Goal: Task Accomplishment & Management: Manage account settings

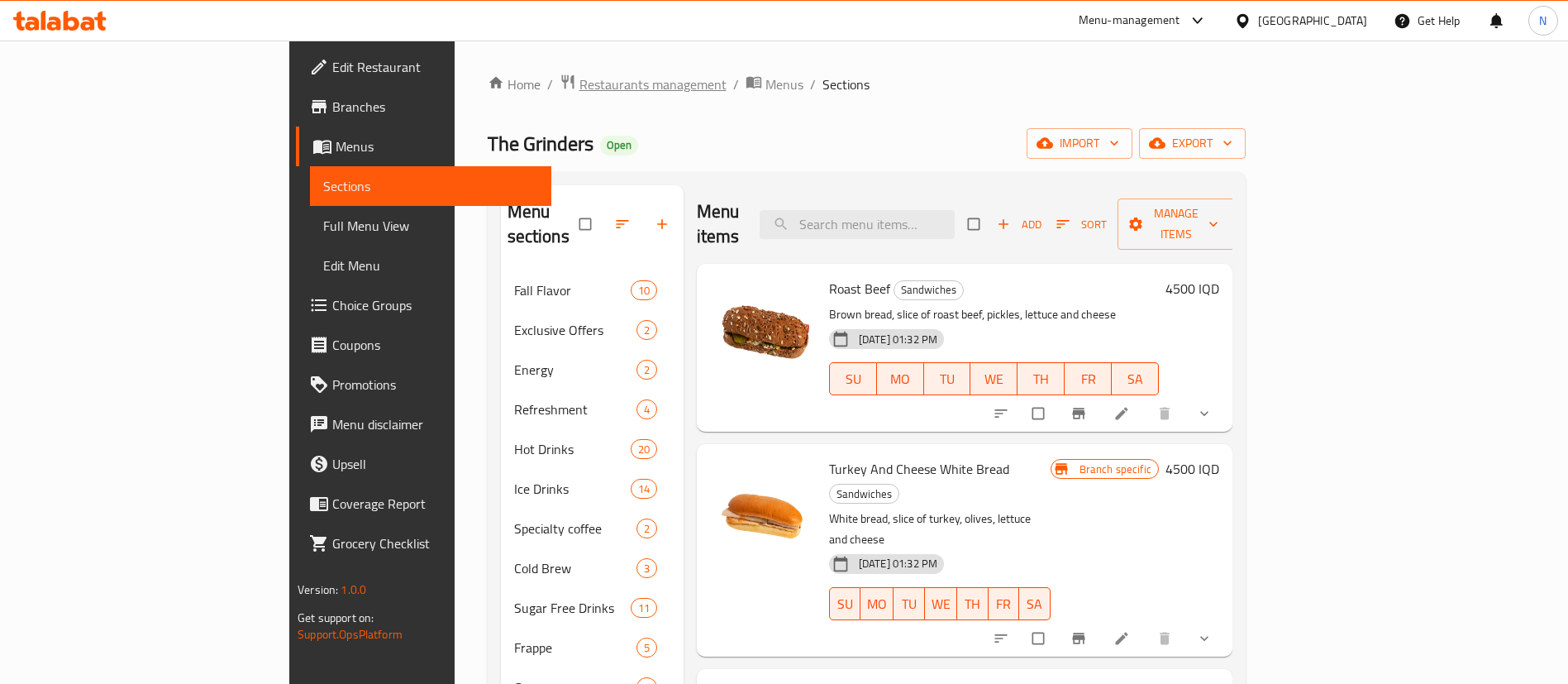
click at [580, 78] on span "Restaurants management" at bounding box center [653, 84] width 147 height 20
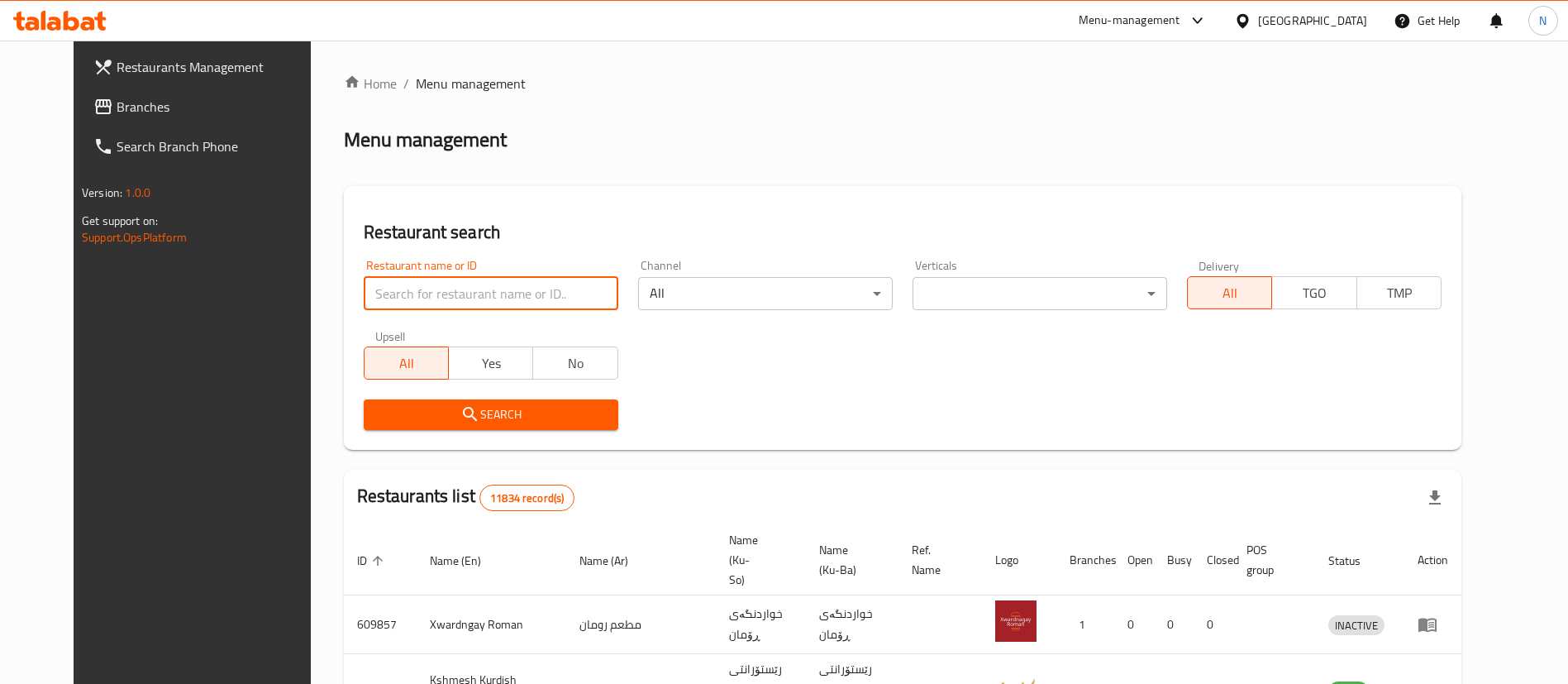
click at [501, 300] on input "search" at bounding box center [490, 294] width 254 height 33
click at [421, 287] on input "search" at bounding box center [490, 294] width 254 height 33
type input "chicken express"
click button "Search" at bounding box center [490, 415] width 254 height 31
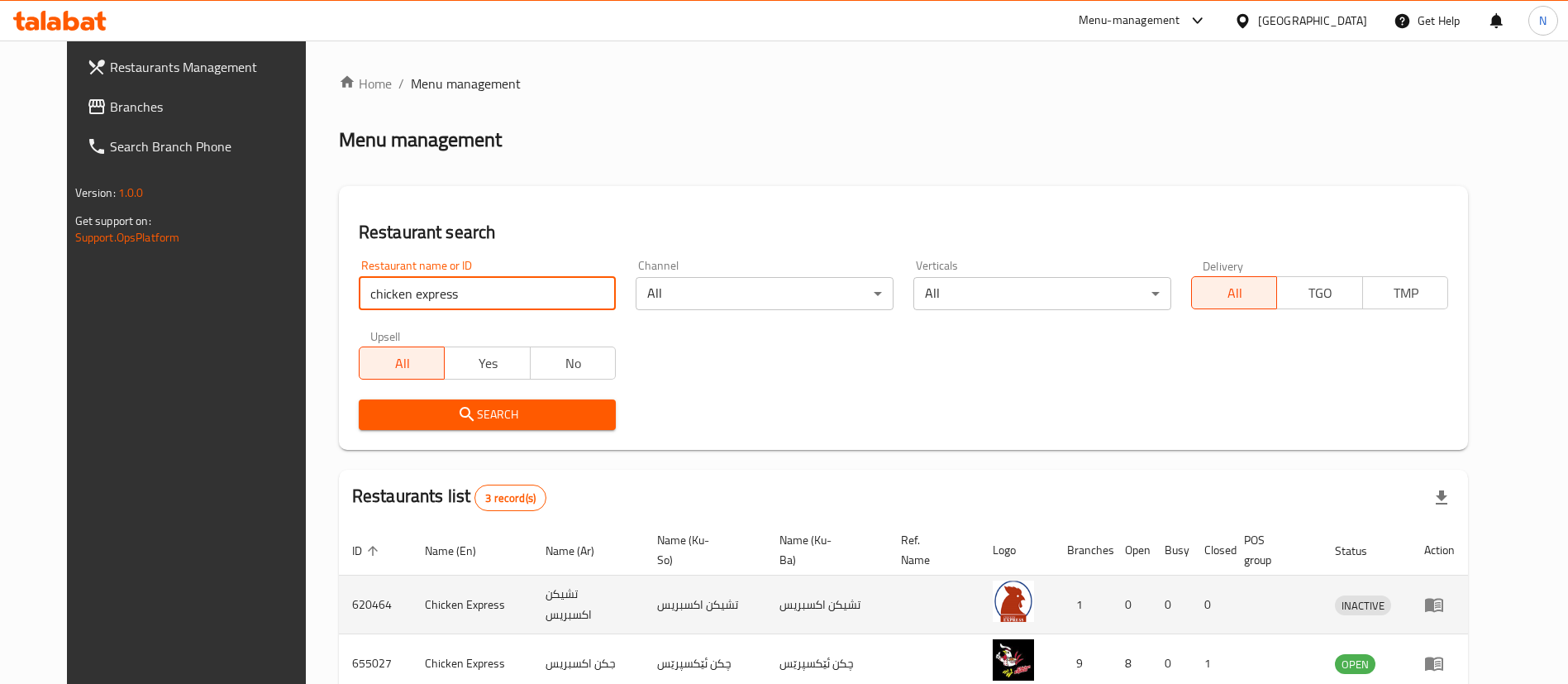
scroll to position [157, 0]
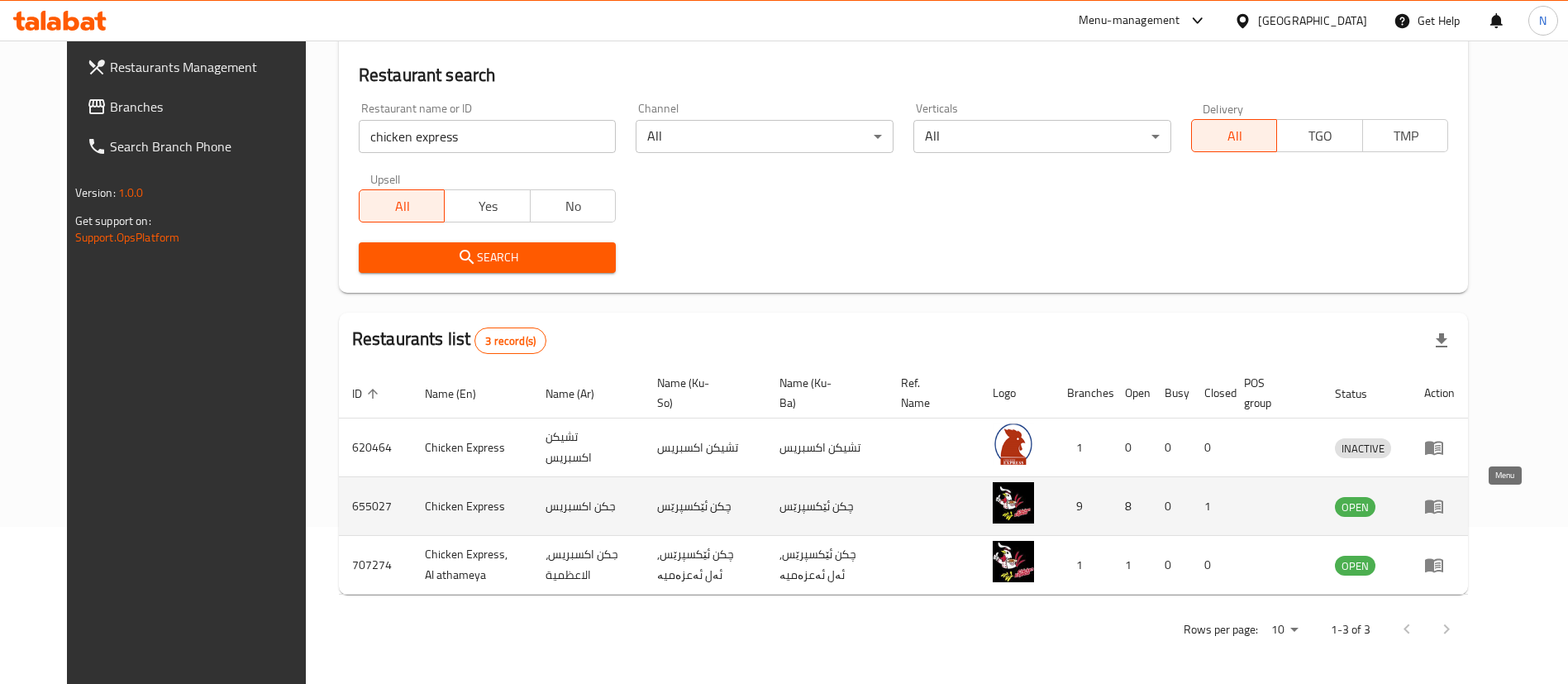
click at [1444, 509] on icon "enhanced table" at bounding box center [1435, 507] width 18 height 14
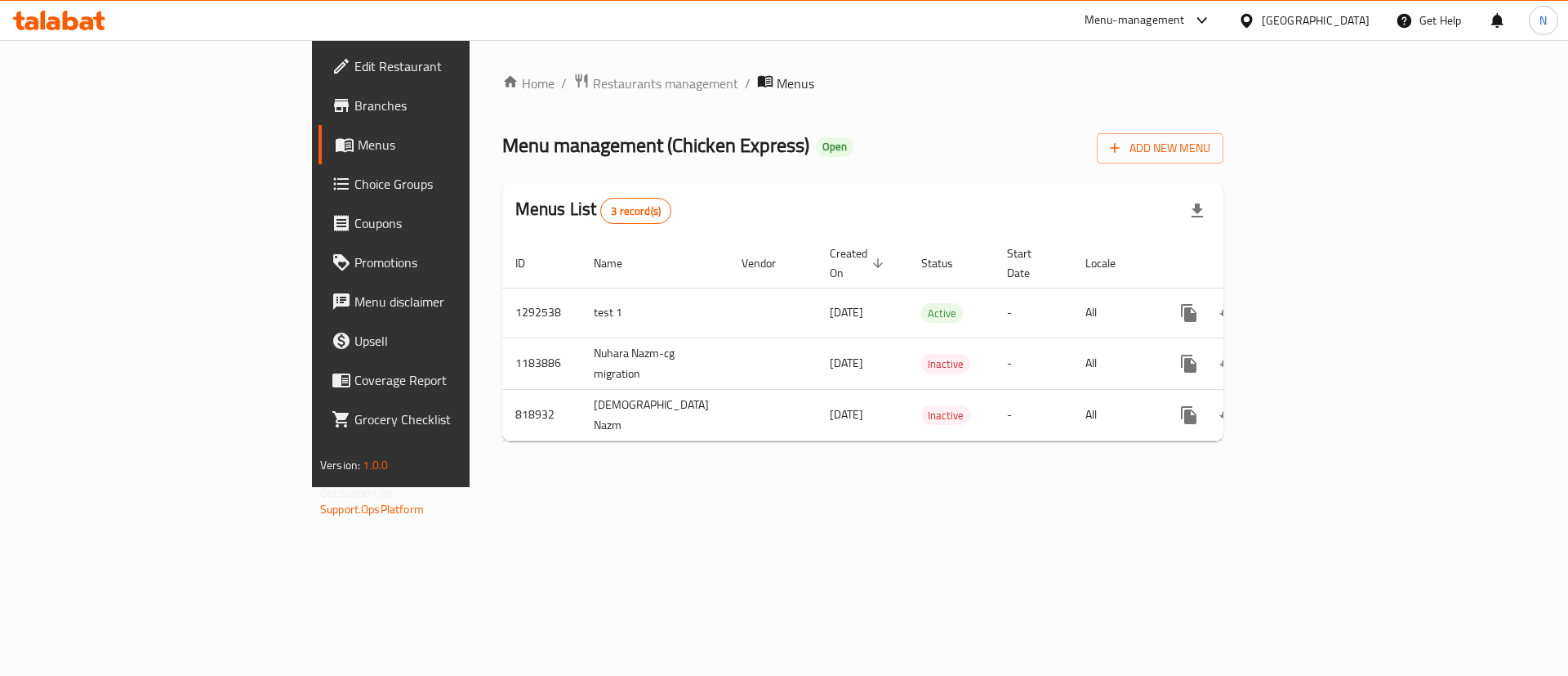
click at [354, 110] on span "Branches" at bounding box center [457, 106] width 207 height 20
